Goal: Transaction & Acquisition: Book appointment/travel/reservation

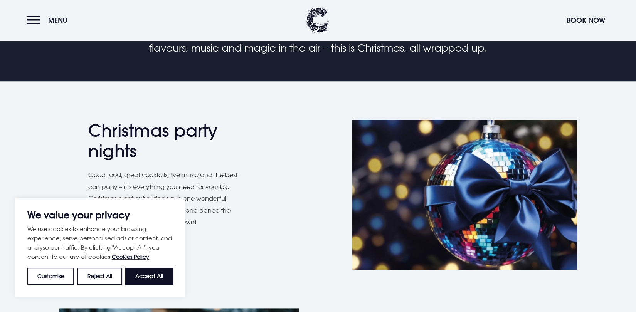
scroll to position [302, 0]
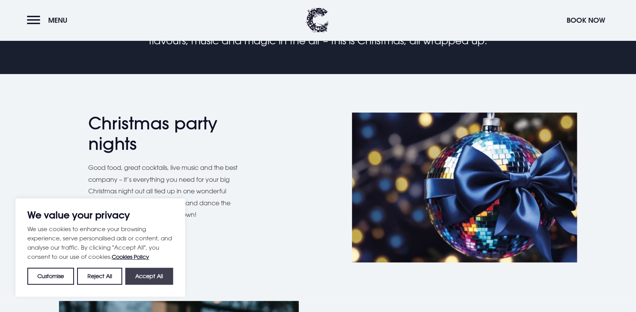
click at [139, 279] on button "Accept All" at bounding box center [149, 276] width 48 height 17
checkbox input "true"
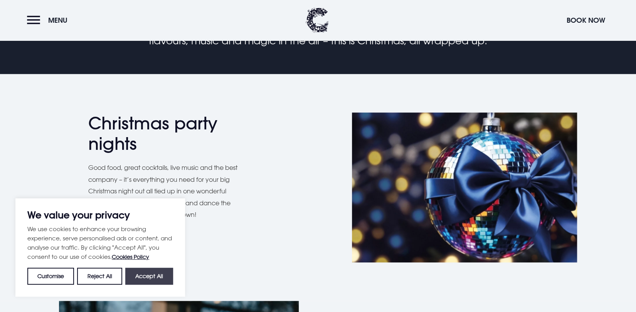
checkbox input "true"
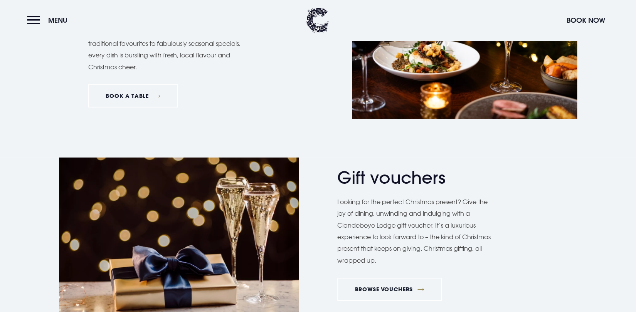
scroll to position [1140, 0]
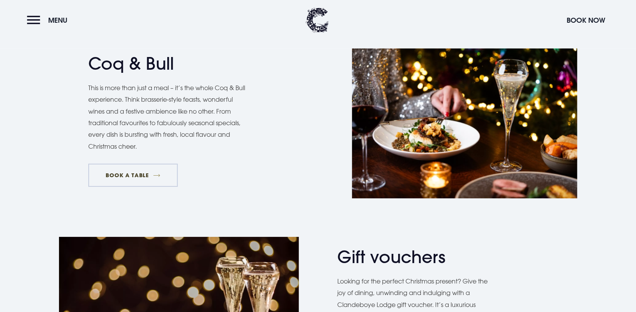
click at [128, 176] on link "BOOK A TABLE" at bounding box center [132, 175] width 89 height 23
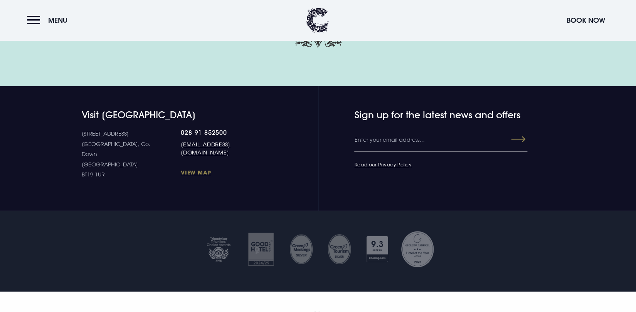
scroll to position [2715, 0]
